Goal: Complete application form: Complete application form

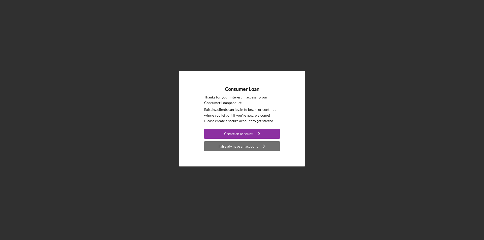
click at [240, 147] on div "I already have an account" at bounding box center [237, 146] width 39 height 10
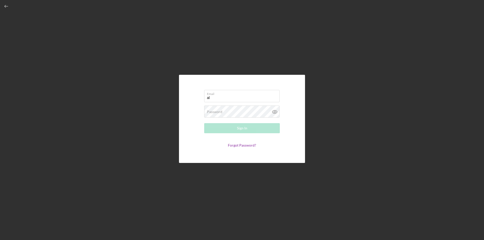
type input "[EMAIL_ADDRESS][DOMAIN_NAME]"
click at [241, 128] on div "Sign In" at bounding box center [242, 128] width 10 height 10
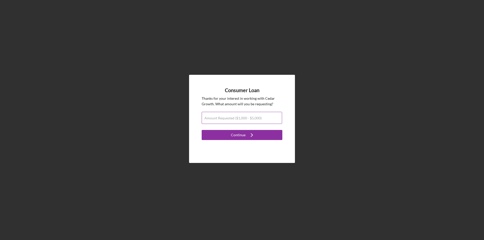
click at [232, 118] on label "Amount Requested ($1,000 - $5,000)" at bounding box center [232, 118] width 57 height 4
click at [232, 118] on input "Amount Requested ($1,000 - $5,000)" at bounding box center [241, 118] width 80 height 12
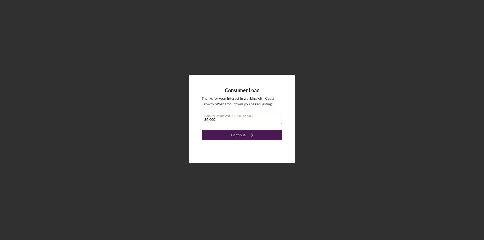
type input "$5,000"
click at [238, 136] on div "Continue" at bounding box center [238, 135] width 15 height 10
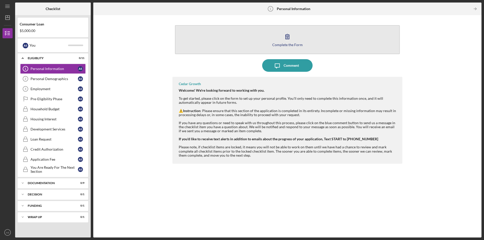
click at [287, 38] on icon "button" at bounding box center [287, 36] width 13 height 13
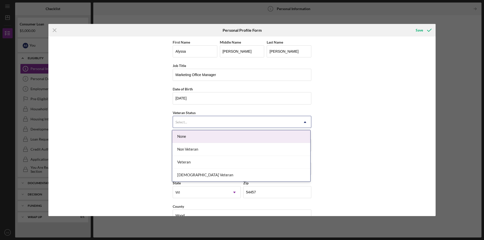
click at [303, 121] on icon "Icon/Dropdown Arrow" at bounding box center [305, 122] width 12 height 12
click at [260, 135] on div "None" at bounding box center [241, 136] width 138 height 13
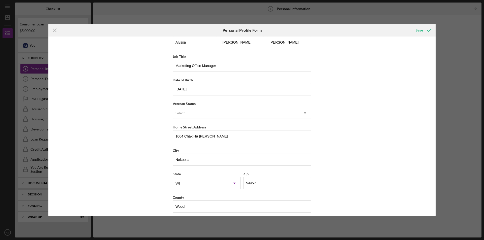
scroll to position [13, 0]
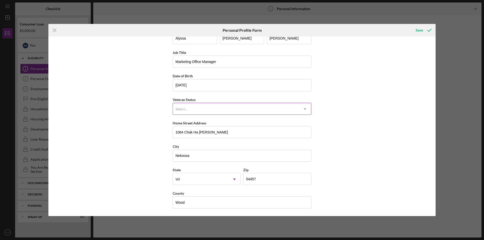
click at [306, 108] on icon "Icon/Dropdown Arrow" at bounding box center [305, 109] width 12 height 12
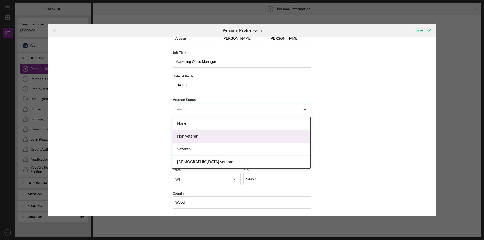
click at [204, 138] on div "Non Veteran" at bounding box center [241, 136] width 138 height 13
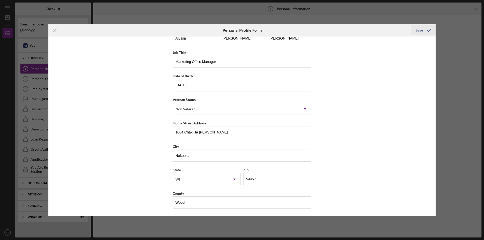
click at [415, 30] on button "Save" at bounding box center [422, 30] width 25 height 10
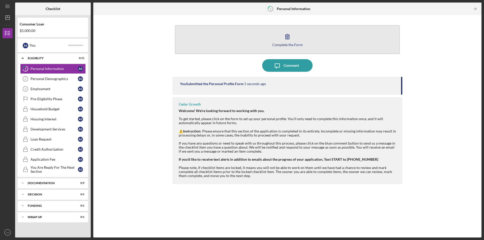
click at [286, 40] on icon "button" at bounding box center [287, 36] width 13 height 13
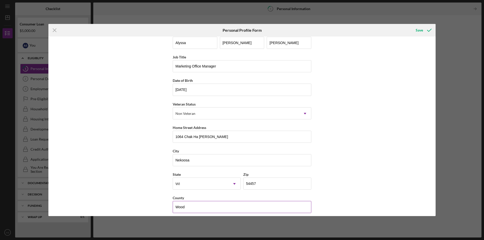
scroll to position [13, 0]
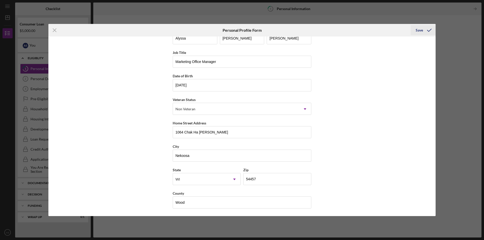
click at [418, 30] on div "Save" at bounding box center [418, 30] width 7 height 10
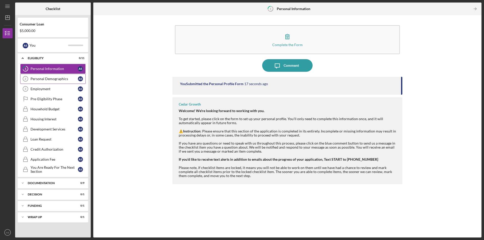
click at [41, 79] on div "Personal Demographics" at bounding box center [53, 79] width 47 height 4
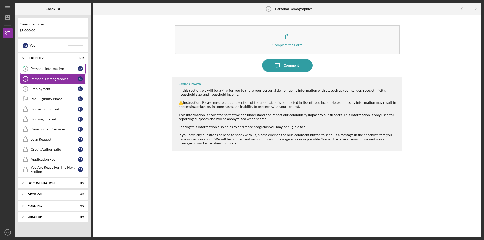
click at [39, 69] on div "Personal Information" at bounding box center [53, 69] width 47 height 4
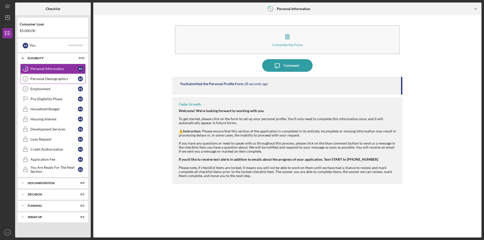
click at [45, 82] on link "Personal Demographics 2 Personal Demographics A S" at bounding box center [52, 79] width 65 height 10
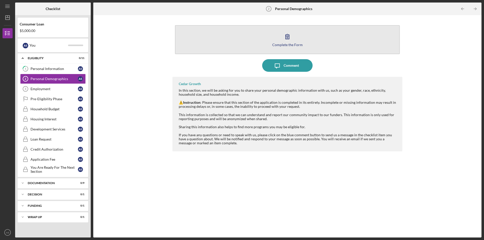
click at [272, 35] on button "Complete the Form Form" at bounding box center [287, 39] width 225 height 29
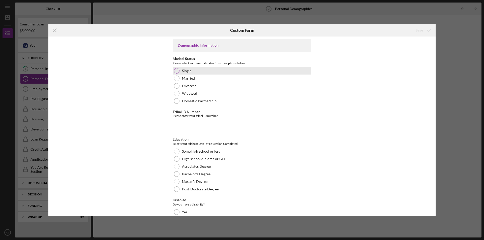
click at [177, 71] on div at bounding box center [177, 71] width 6 height 6
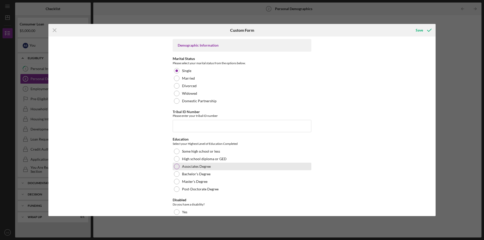
click at [176, 164] on div at bounding box center [177, 167] width 6 height 6
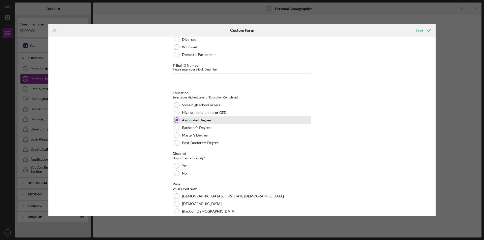
scroll to position [50, 0]
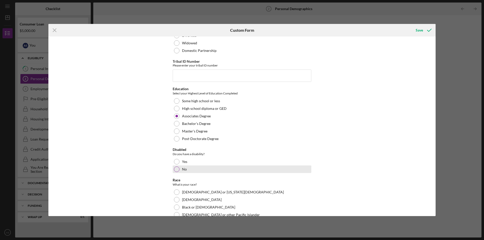
click at [174, 168] on div at bounding box center [177, 169] width 6 height 6
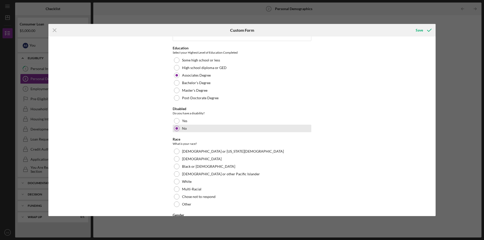
scroll to position [101, 0]
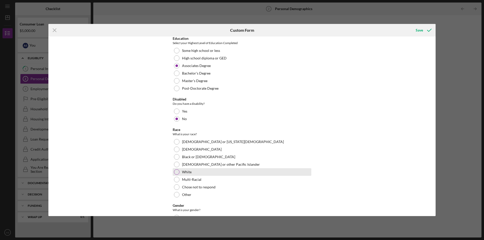
click at [175, 174] on div at bounding box center [177, 172] width 6 height 6
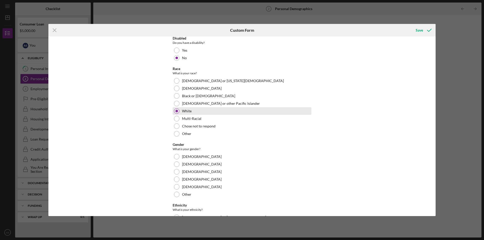
scroll to position [201, 0]
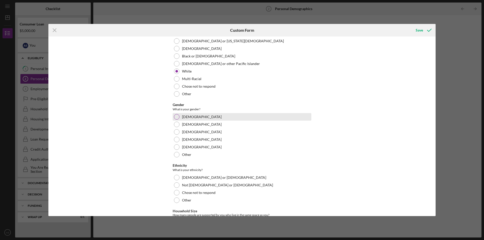
click at [176, 117] on div at bounding box center [177, 117] width 6 height 6
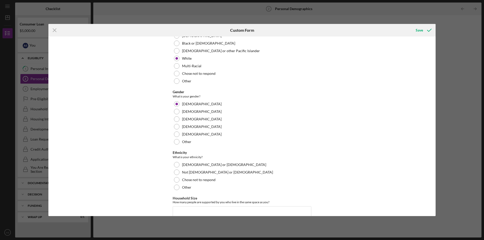
scroll to position [227, 0]
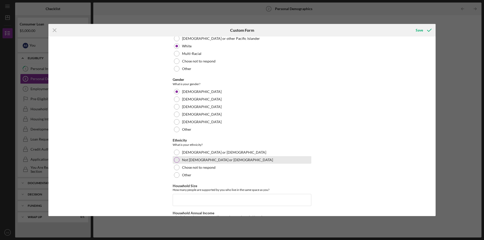
click at [174, 158] on div at bounding box center [177, 160] width 6 height 6
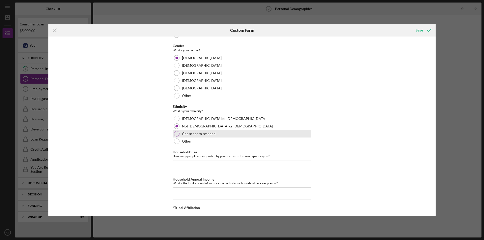
scroll to position [275, 0]
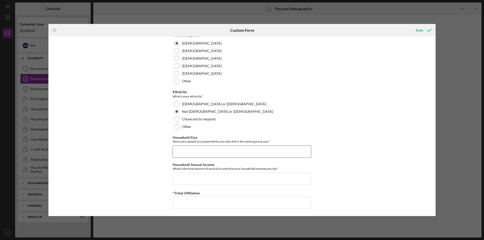
click at [179, 151] on input "Household Size" at bounding box center [242, 152] width 139 height 12
type input "3"
click at [182, 179] on input "Household Annual Income" at bounding box center [242, 179] width 139 height 12
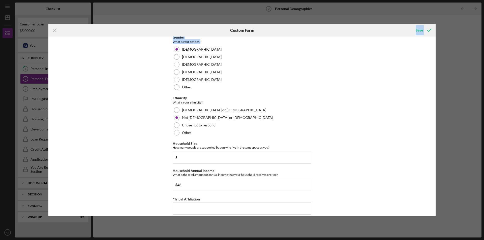
drag, startPoint x: 376, startPoint y: 30, endPoint x: 375, endPoint y: 44, distance: 14.1
click at [375, 44] on form "Icon/Menu Close Custom Form Save Demographic Information Marital Status Please …" at bounding box center [241, 120] width 387 height 192
click at [465, 142] on div "Icon/Menu Close Custom Form Save Demographic Information Marital Status Please …" at bounding box center [242, 120] width 484 height 240
click at [190, 186] on input "$48" at bounding box center [242, 185] width 139 height 12
type input "$48,152"
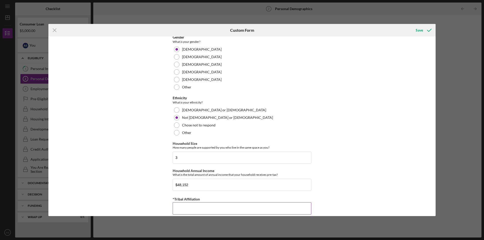
click at [181, 209] on input "*Tribal Affiliation" at bounding box center [242, 208] width 139 height 12
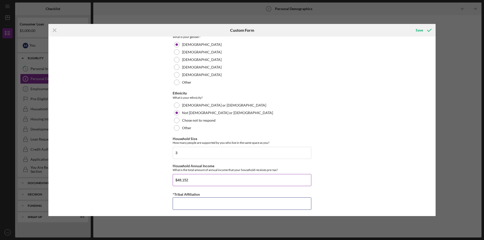
scroll to position [275, 0]
click at [418, 30] on div "Save" at bounding box center [418, 30] width 7 height 10
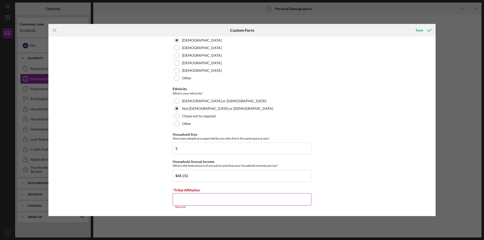
click at [209, 198] on input "*Tribal Affiliation" at bounding box center [242, 199] width 139 height 12
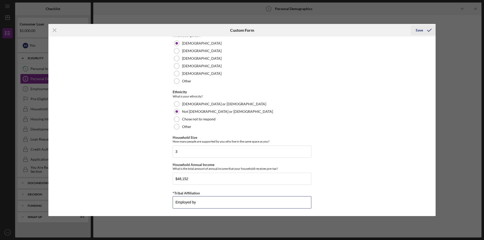
type input "Employed by"
click at [420, 30] on div "Save" at bounding box center [418, 30] width 7 height 10
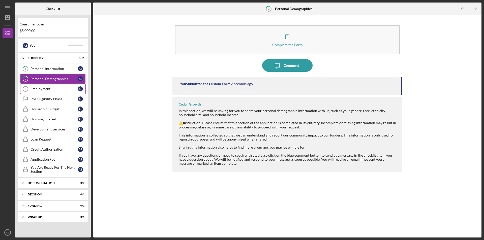
click at [39, 88] on div "Employment" at bounding box center [53, 89] width 47 height 4
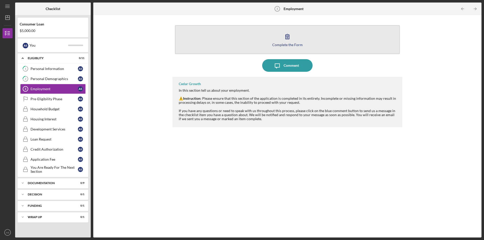
click at [291, 36] on icon "button" at bounding box center [287, 36] width 13 height 13
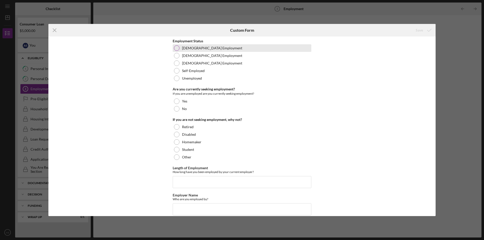
click at [178, 48] on div at bounding box center [177, 48] width 6 height 6
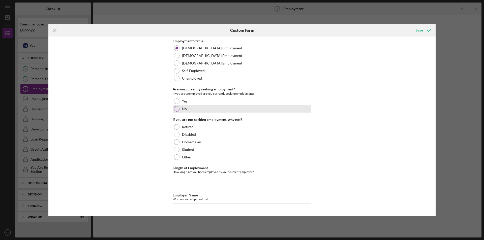
click at [178, 110] on div at bounding box center [177, 109] width 6 height 6
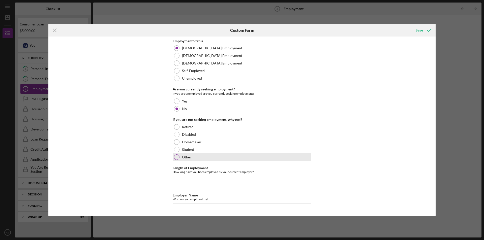
click at [174, 158] on div at bounding box center [177, 157] width 6 height 6
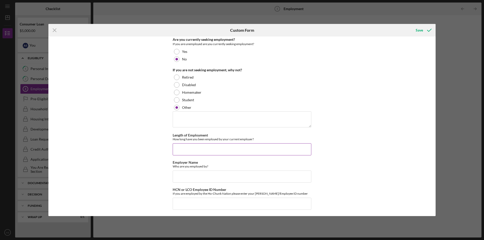
scroll to position [51, 0]
click at [183, 117] on textarea at bounding box center [242, 118] width 139 height 16
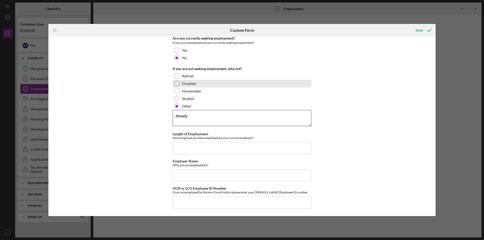
scroll to position [0, 0]
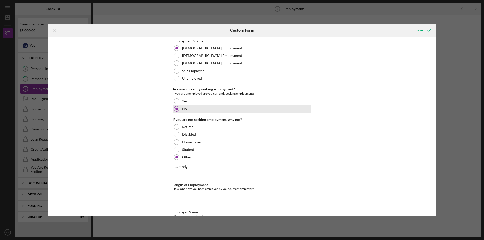
click at [175, 108] on div at bounding box center [177, 109] width 6 height 6
click at [176, 109] on div at bounding box center [176, 109] width 3 height 3
click at [234, 110] on div "No" at bounding box center [242, 109] width 139 height 8
click at [193, 169] on textarea "Already" at bounding box center [242, 169] width 139 height 16
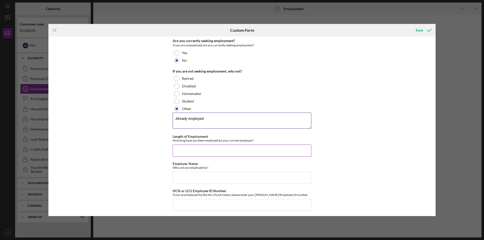
scroll to position [51, 0]
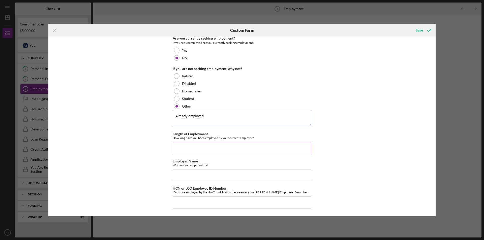
type textarea "Already employed"
click at [184, 149] on input "Length of Employment" at bounding box center [242, 148] width 139 height 12
type input "a"
type input "8years in November"
type input "Ho-Chunk Nation Ho-Chunk Gaming Nekoosa"
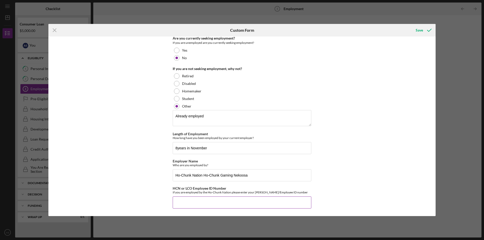
click at [181, 203] on input "HCN or LCO Employee ID Number" at bounding box center [242, 202] width 139 height 12
type input "18790"
click at [418, 26] on div "Save" at bounding box center [418, 30] width 7 height 10
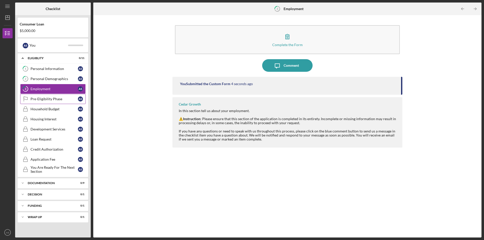
click at [36, 101] on div "Pre-Eligibility Phase" at bounding box center [53, 99] width 47 height 4
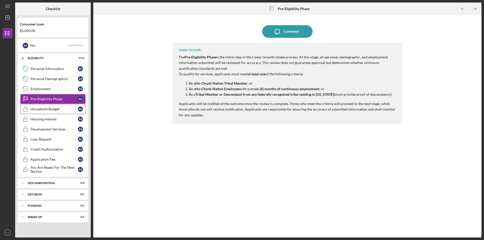
click at [56, 110] on div "Household Budget" at bounding box center [53, 109] width 47 height 4
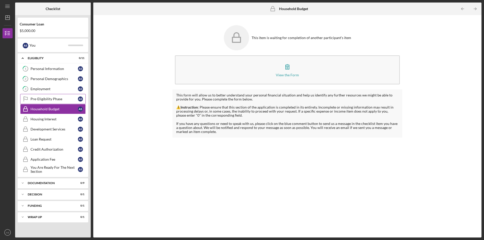
click at [52, 97] on link "Pre-Eligibility Phase Pre-Eligibility Phase A S" at bounding box center [52, 99] width 65 height 10
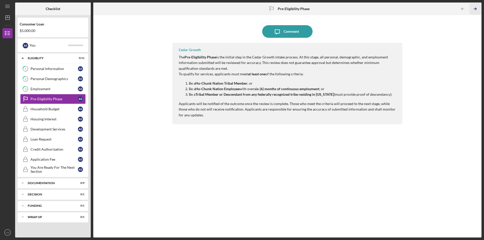
click at [477, 8] on icon "Icon/Table Pagination Arrow" at bounding box center [474, 8] width 11 height 11
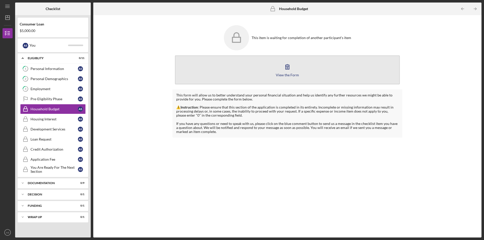
click at [288, 71] on icon "button" at bounding box center [287, 66] width 13 height 13
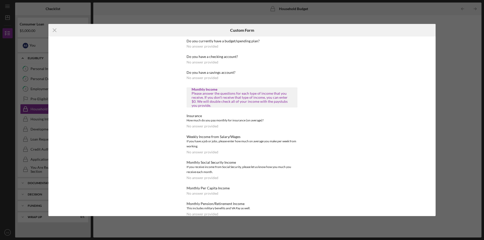
click at [198, 46] on div "No answer provided" at bounding box center [202, 46] width 32 height 4
click at [483, 87] on div "Icon/Menu Close Custom Form Do you currently have a budget/spending plan? No an…" at bounding box center [242, 120] width 484 height 240
click at [419, 9] on div "Icon/Menu Close Custom Form Do you currently have a budget/spending plan? No an…" at bounding box center [242, 120] width 484 height 240
click at [55, 29] on icon "Icon/Menu Close" at bounding box center [54, 30] width 13 height 13
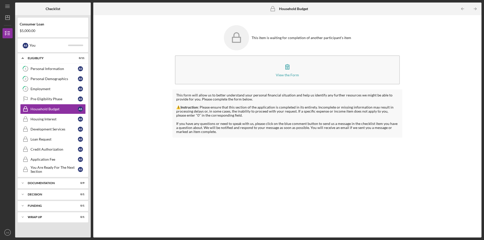
click at [344, 10] on div "Household Budget Household Budget" at bounding box center [286, 9] width 129 height 13
click at [461, 8] on icon "Icon/Table Pagination Arrow" at bounding box center [461, 8] width 11 height 11
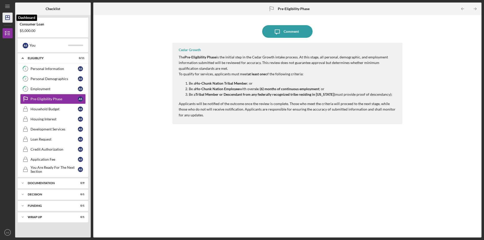
click at [5, 18] on icon "Icon/Dashboard" at bounding box center [7, 17] width 13 height 13
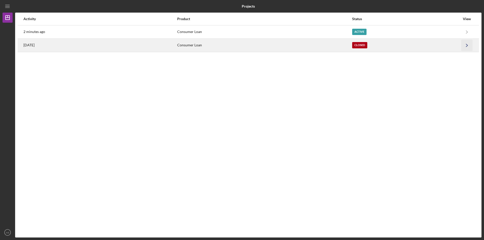
click at [467, 46] on polyline "button" at bounding box center [467, 45] width 2 height 3
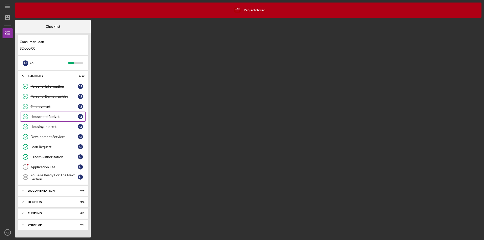
click at [35, 116] on div "Household Budget" at bounding box center [53, 117] width 47 height 4
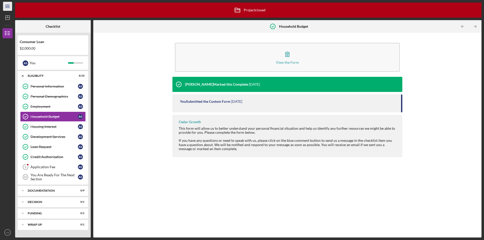
click at [5, 5] on icon "Icon/Menu" at bounding box center [7, 6] width 11 height 11
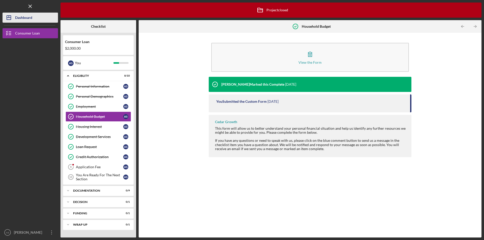
click at [24, 19] on div "Dashboard" at bounding box center [23, 18] width 17 height 11
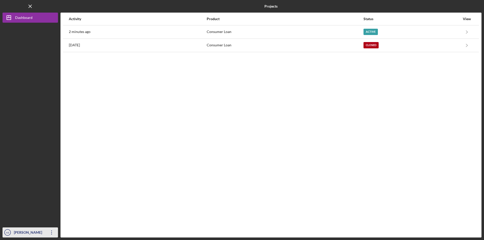
click at [49, 230] on icon "Icon/Overflow" at bounding box center [51, 232] width 13 height 13
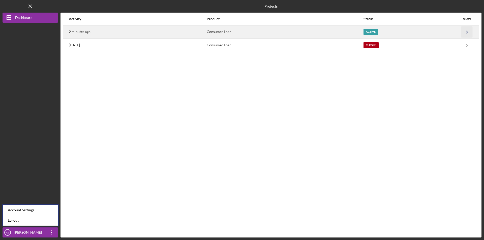
click at [462, 30] on icon "Icon/Navigate" at bounding box center [466, 31] width 11 height 11
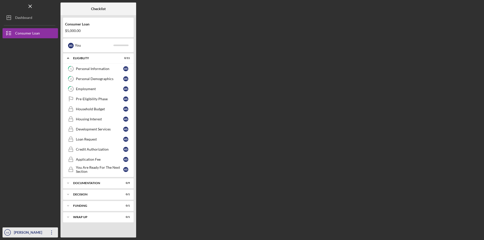
click at [40, 231] on div "[PERSON_NAME]" at bounding box center [29, 232] width 33 height 11
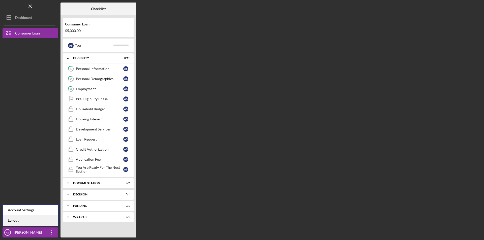
click at [15, 220] on link "Logout" at bounding box center [30, 220] width 55 height 10
